Goal: Task Accomplishment & Management: Use online tool/utility

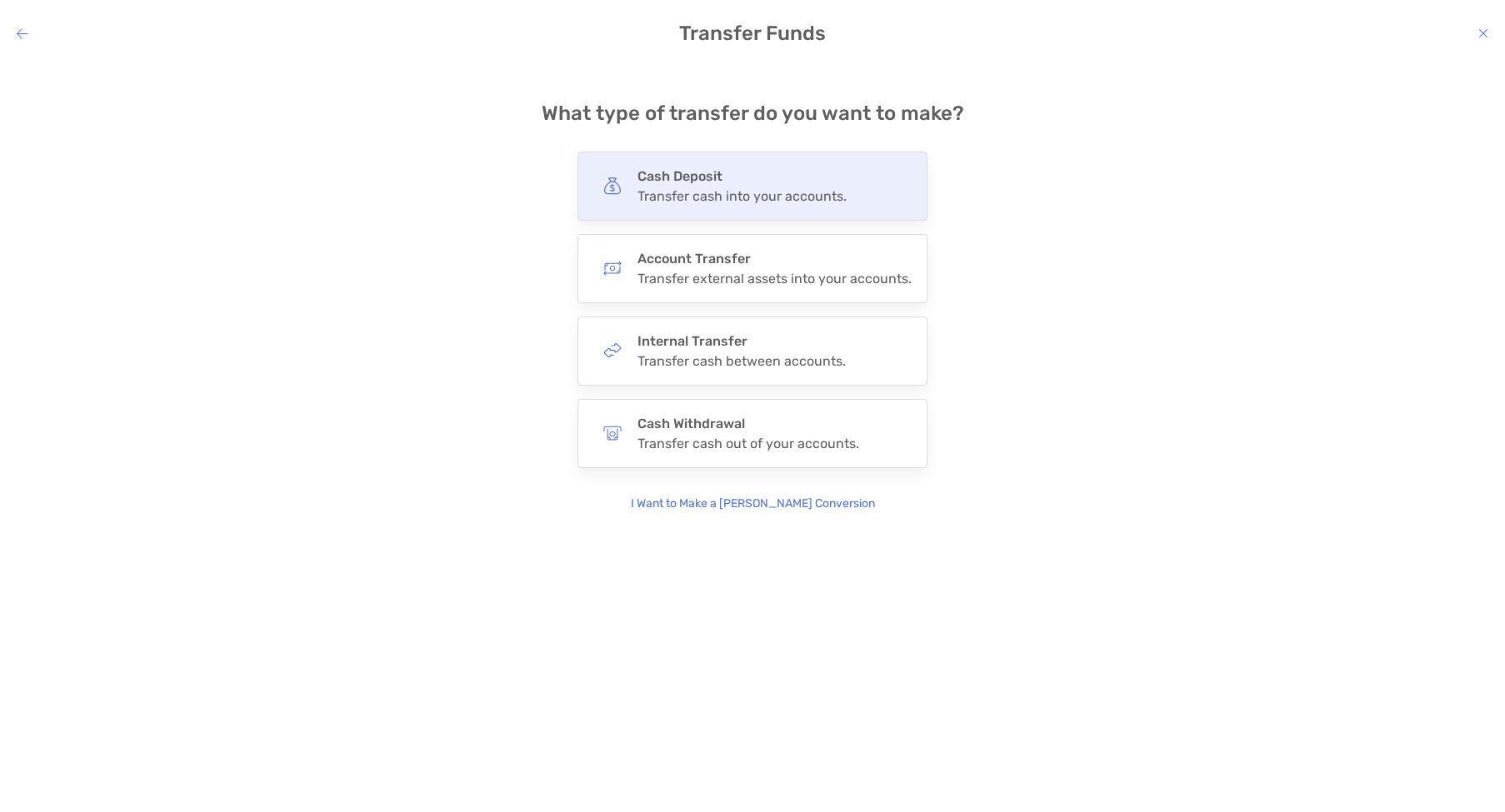
click at [765, 206] on div "Cash Deposit Transfer cash into your accounts." at bounding box center [752, 186] width 350 height 69
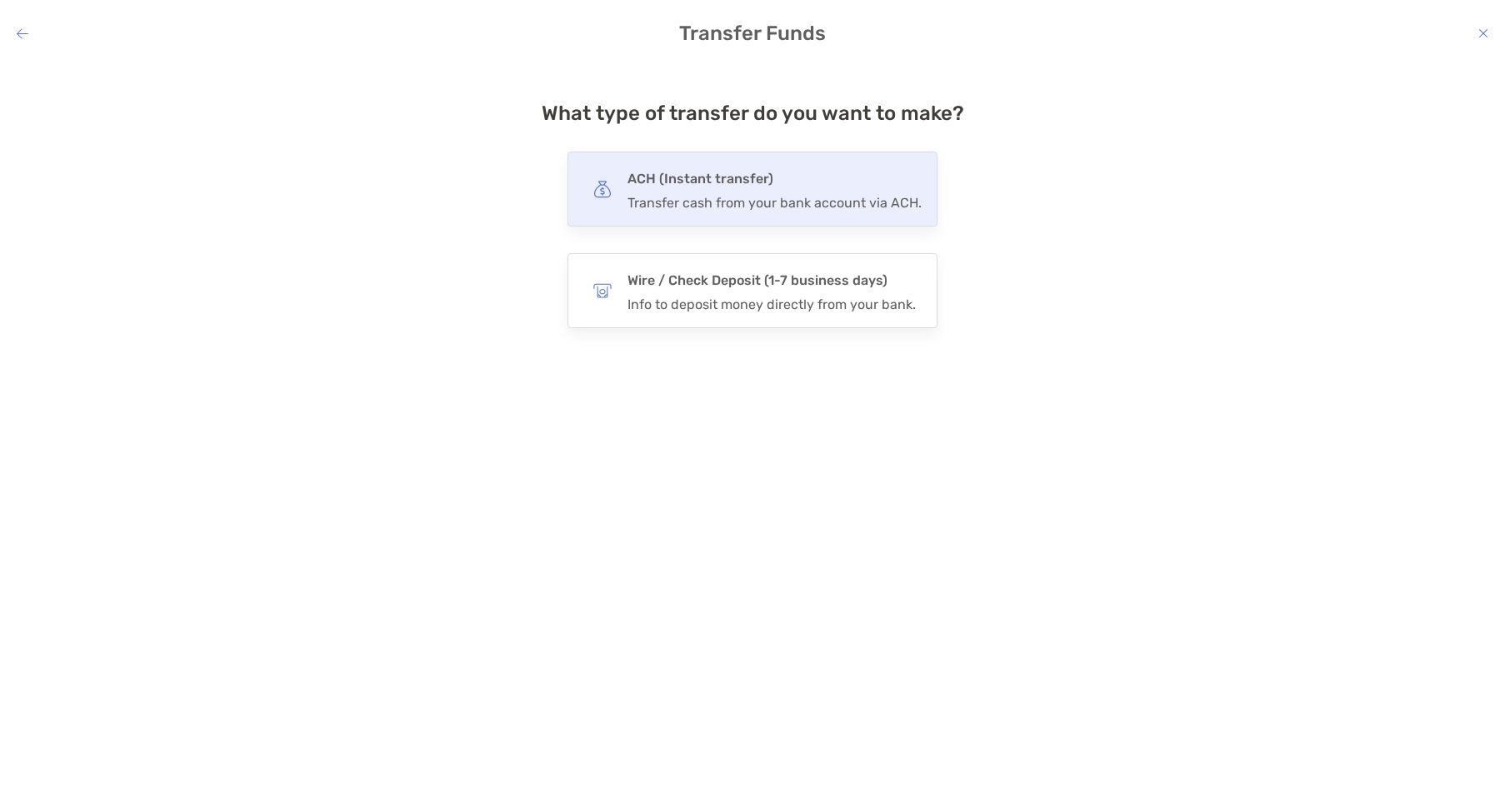
click at [837, 209] on div "Transfer cash from your bank account via ACH." at bounding box center [774, 203] width 294 height 16
click at [0, 0] on input "***" at bounding box center [0, 0] width 0 height 0
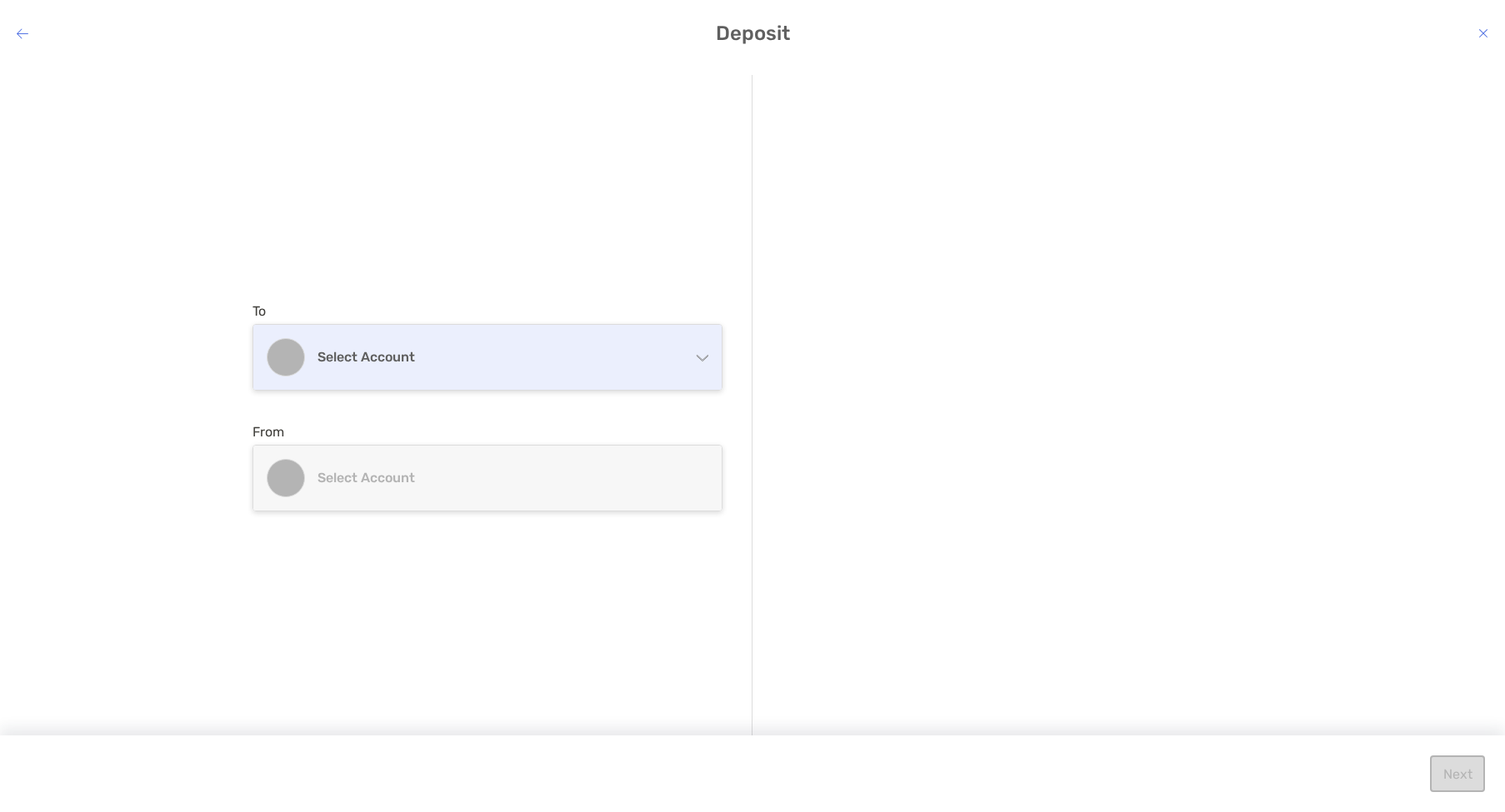
click at [711, 354] on div "Select account" at bounding box center [487, 357] width 468 height 65
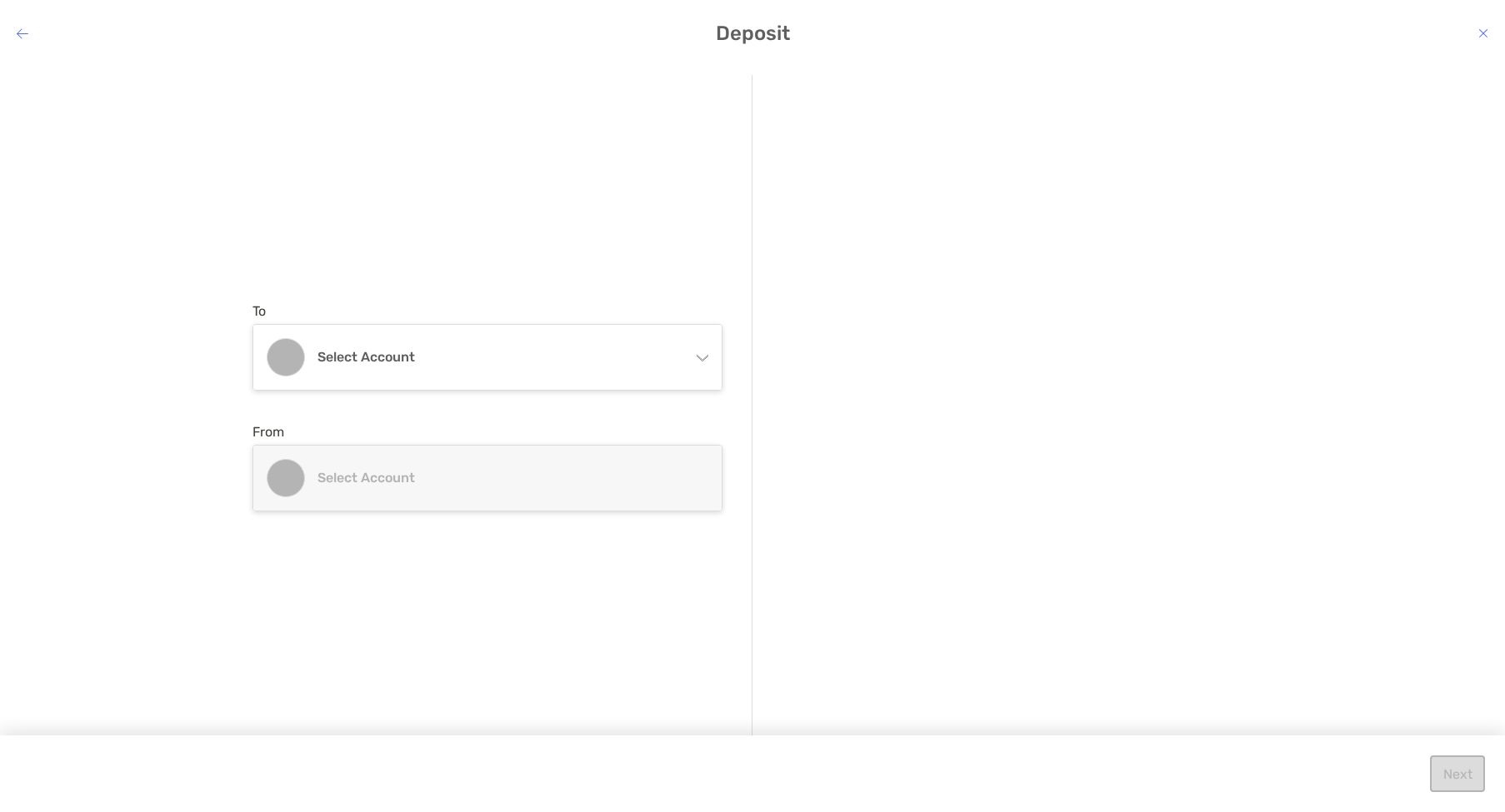
click at [893, 367] on div "modal" at bounding box center [1017, 382] width 470 height 38
click at [23, 30] on icon "modal" at bounding box center [23, 33] width 12 height 14
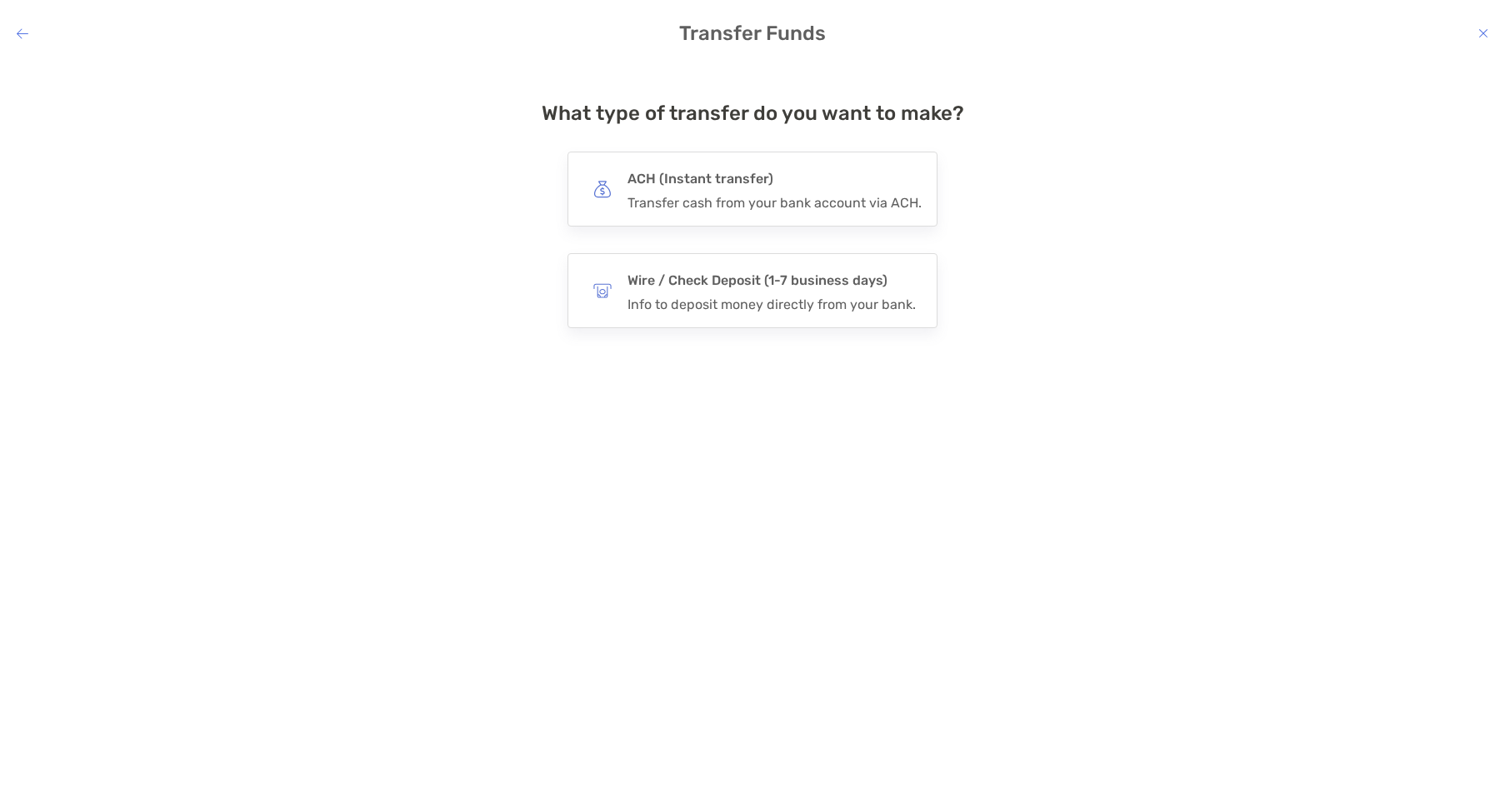
drag, startPoint x: 24, startPoint y: 35, endPoint x: 26, endPoint y: 43, distance: 8.2
click at [24, 35] on icon "modal" at bounding box center [23, 33] width 12 height 14
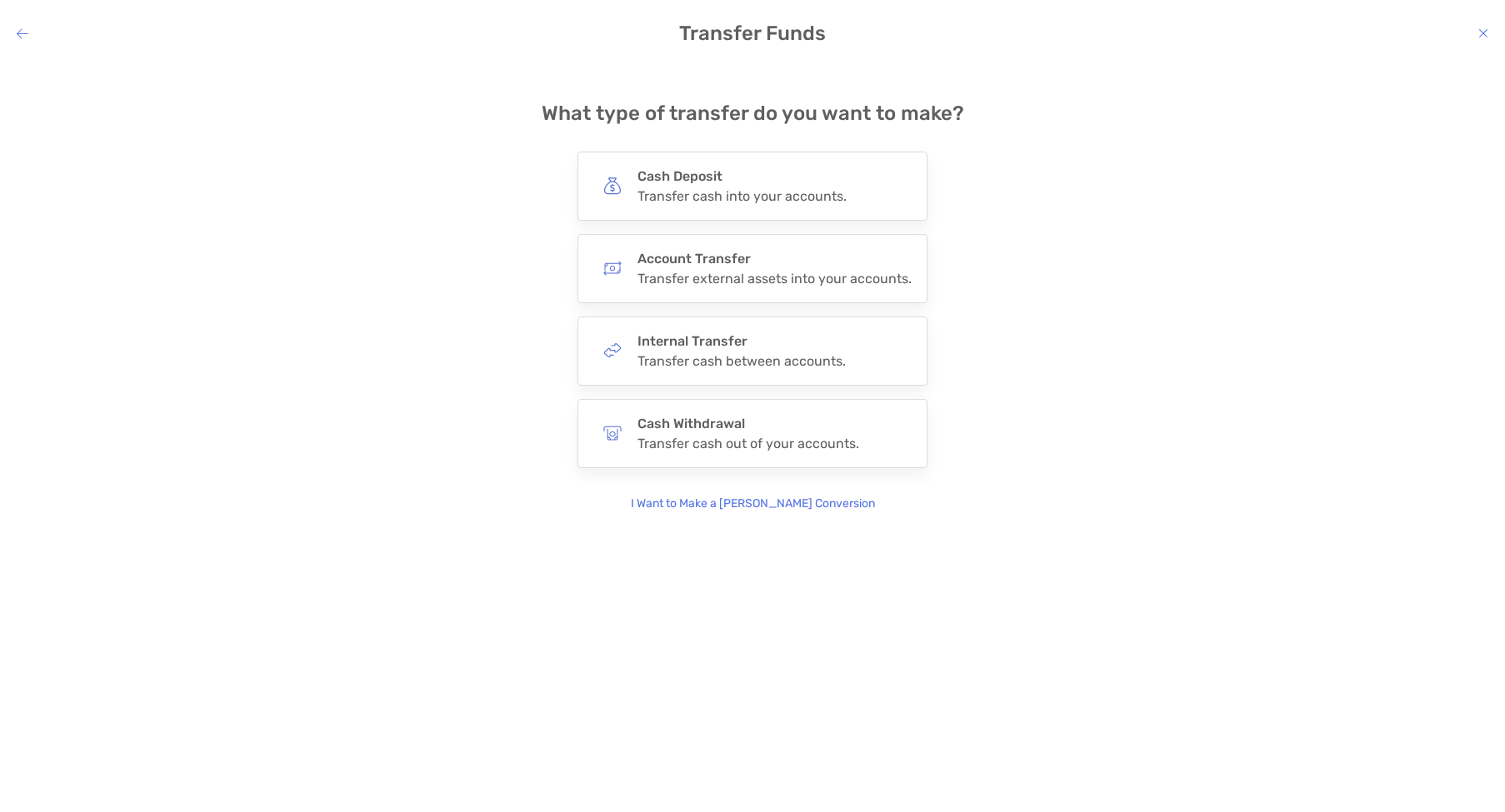
click at [24, 34] on icon "modal" at bounding box center [23, 33] width 12 height 14
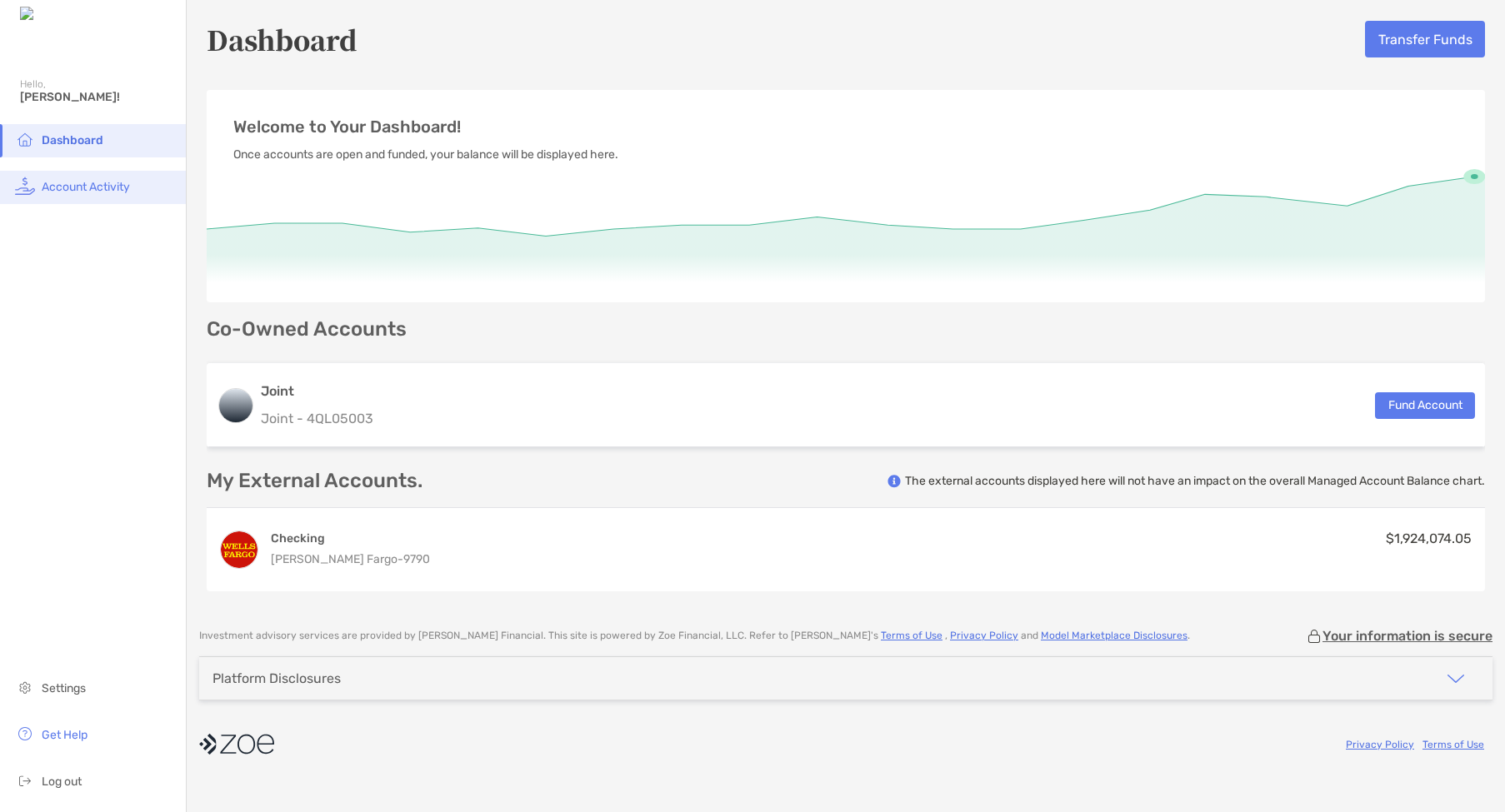
click at [94, 187] on span "Account Activity" at bounding box center [86, 187] width 89 height 14
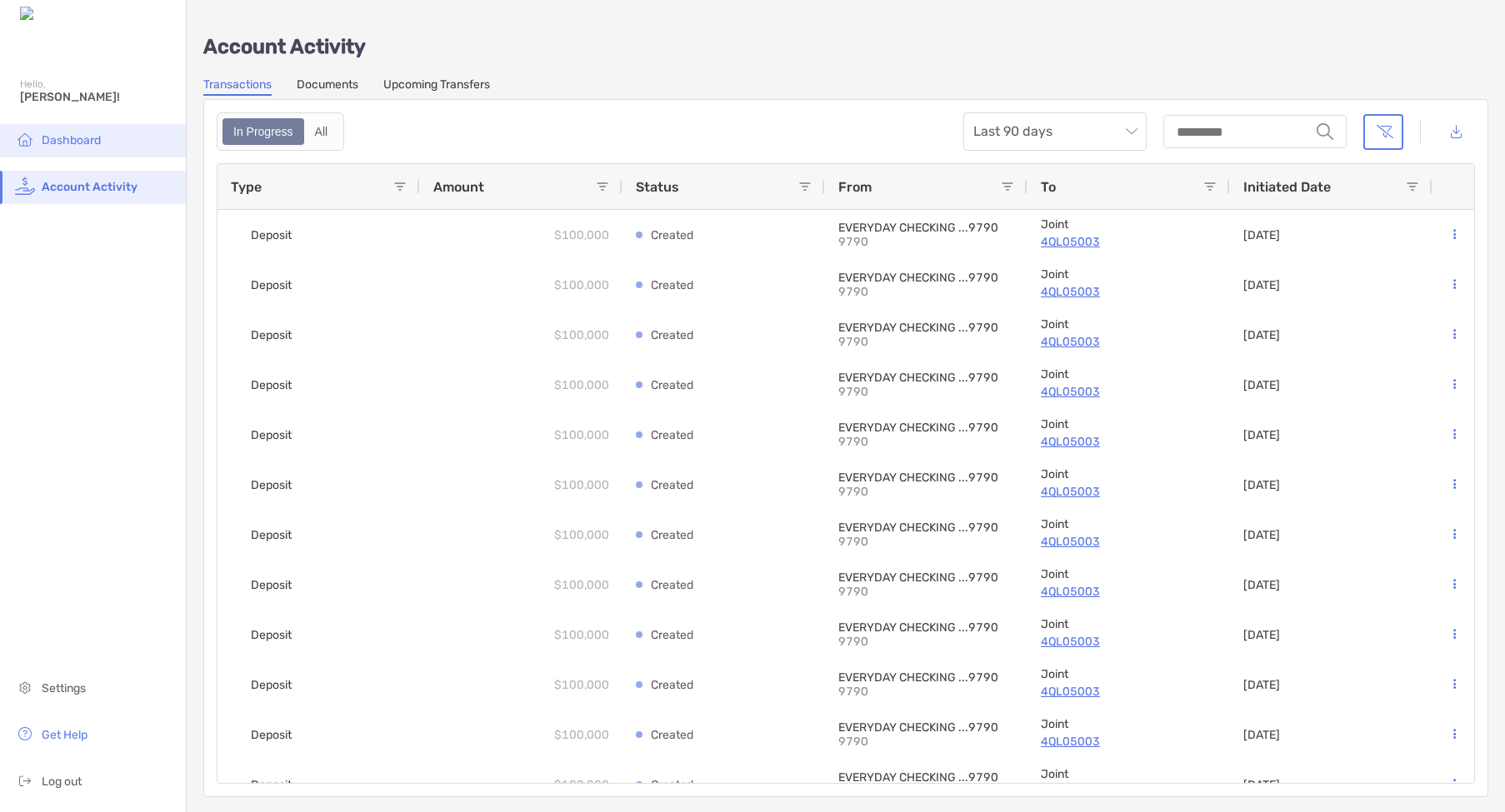
click at [76, 142] on span "Dashboard" at bounding box center [71, 140] width 59 height 14
